Goal: Task Accomplishment & Management: Use online tool/utility

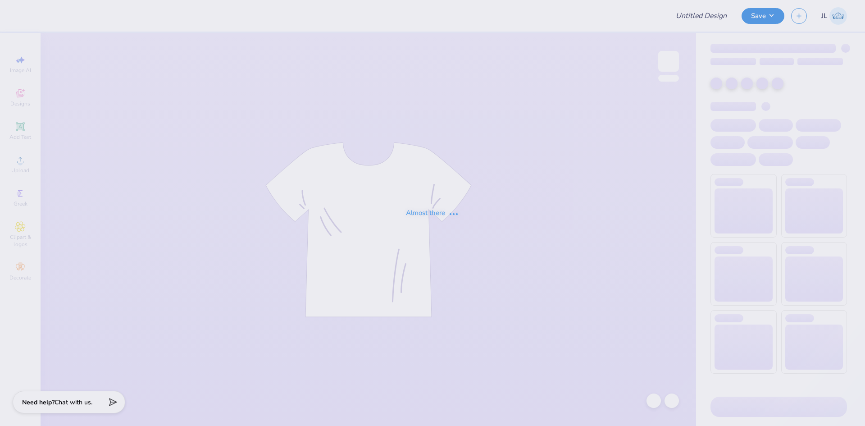
type input "crewnecks for APC"
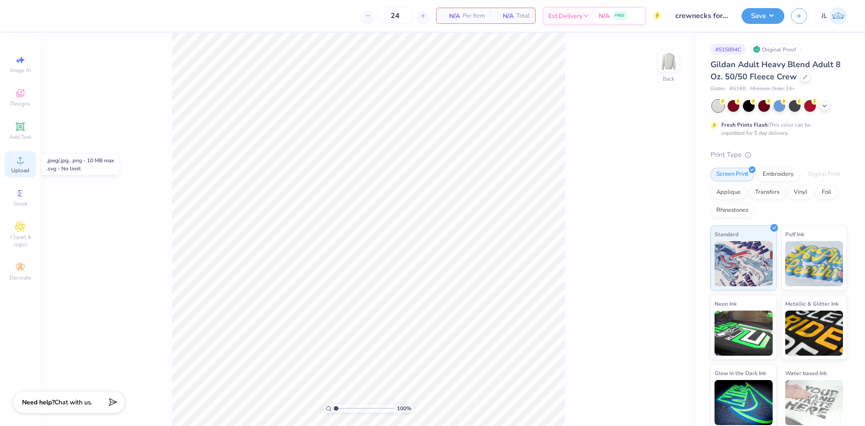
click at [19, 167] on span "Upload" at bounding box center [20, 170] width 18 height 7
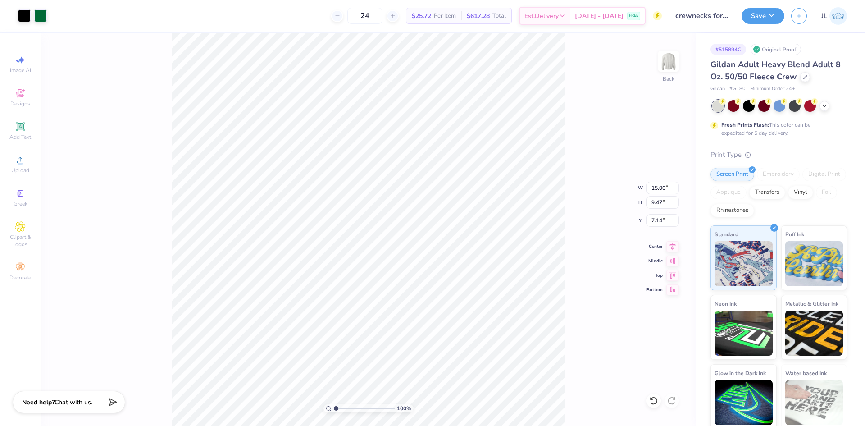
type input "3.87"
type input "1"
drag, startPoint x: 337, startPoint y: 408, endPoint x: 311, endPoint y: 403, distance: 26.2
click at [334, 404] on input "range" at bounding box center [364, 408] width 61 height 8
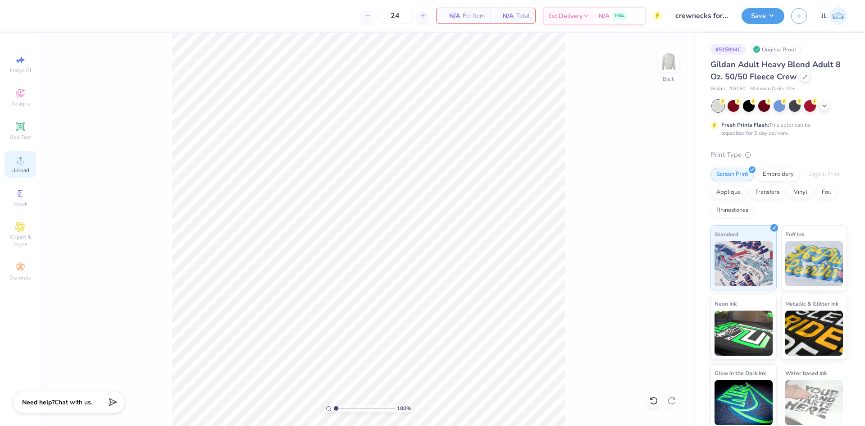
click at [22, 159] on icon at bounding box center [20, 160] width 11 height 11
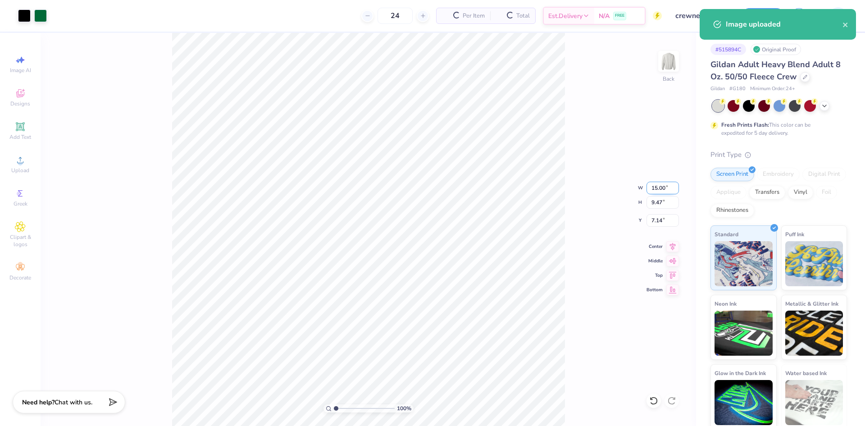
click at [651, 190] on input "15.00" at bounding box center [663, 188] width 32 height 13
type input "12.00"
type input "7.58"
click at [657, 220] on input "8.09" at bounding box center [663, 220] width 32 height 13
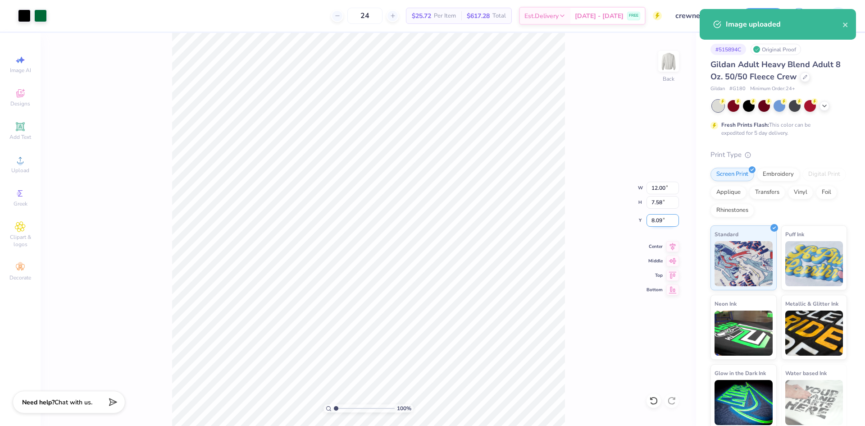
click at [657, 220] on input "8.09" at bounding box center [663, 220] width 32 height 13
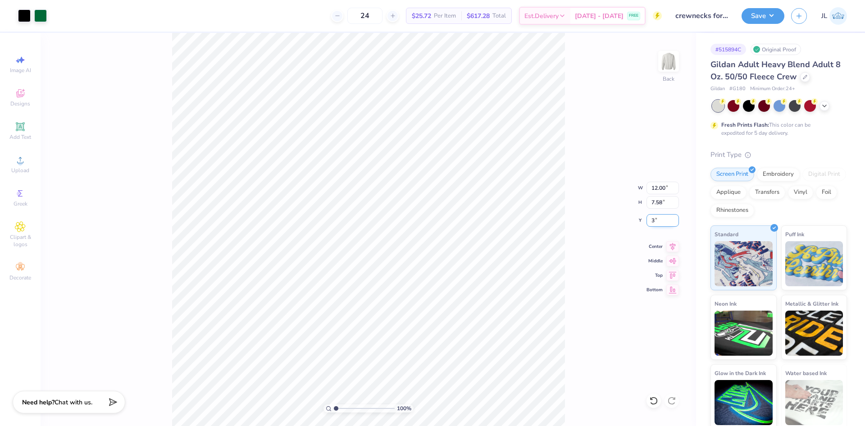
type input "3.00"
click at [584, 164] on div "100 % Back W 12.00 12.00 " H 7.58 7.58 " Y 3.00 3.00 " Center Middle Top Bottom" at bounding box center [369, 229] width 656 height 393
click at [758, 16] on button "Save" at bounding box center [763, 15] width 43 height 16
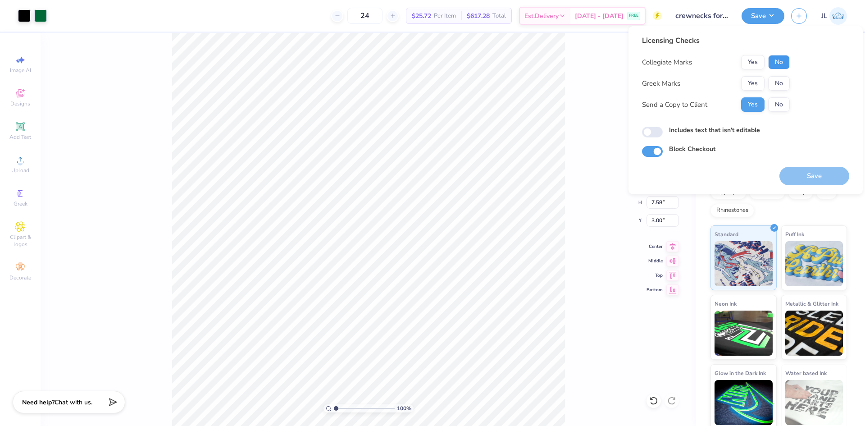
click at [771, 62] on button "No" at bounding box center [779, 62] width 22 height 14
click at [776, 82] on button "No" at bounding box center [779, 83] width 22 height 14
click at [814, 177] on button "Save" at bounding box center [815, 176] width 70 height 18
